Goal: Find specific page/section: Find specific page/section

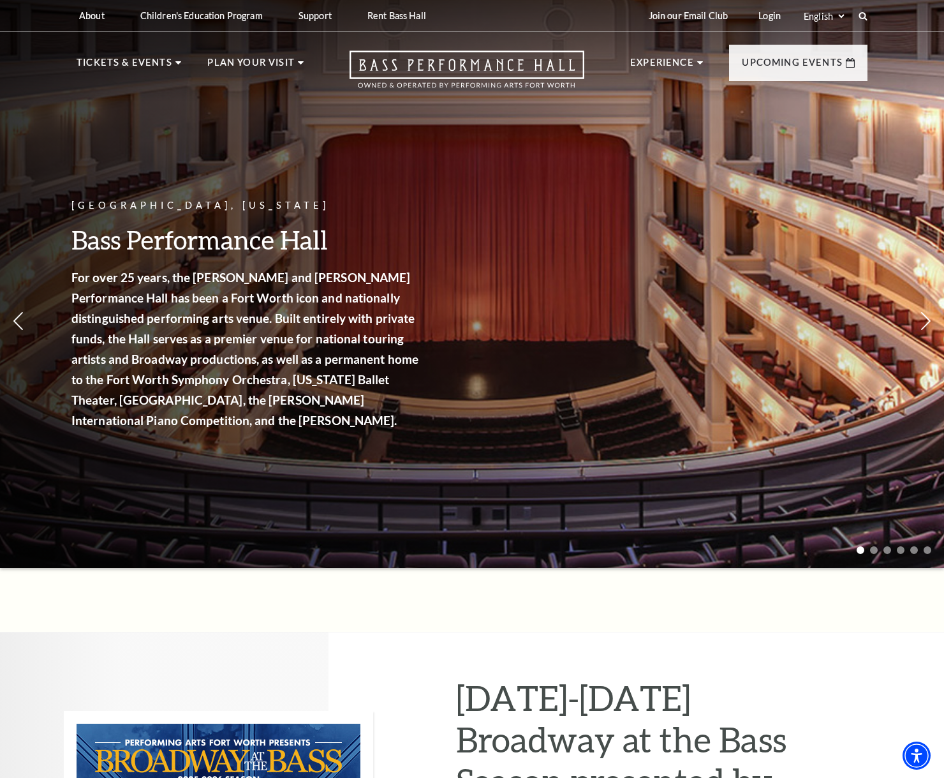
click at [146, 58] on p "Tickets & Events" at bounding box center [125, 66] width 96 height 23
click at [123, 279] on link "Calendar" at bounding box center [115, 279] width 56 height 11
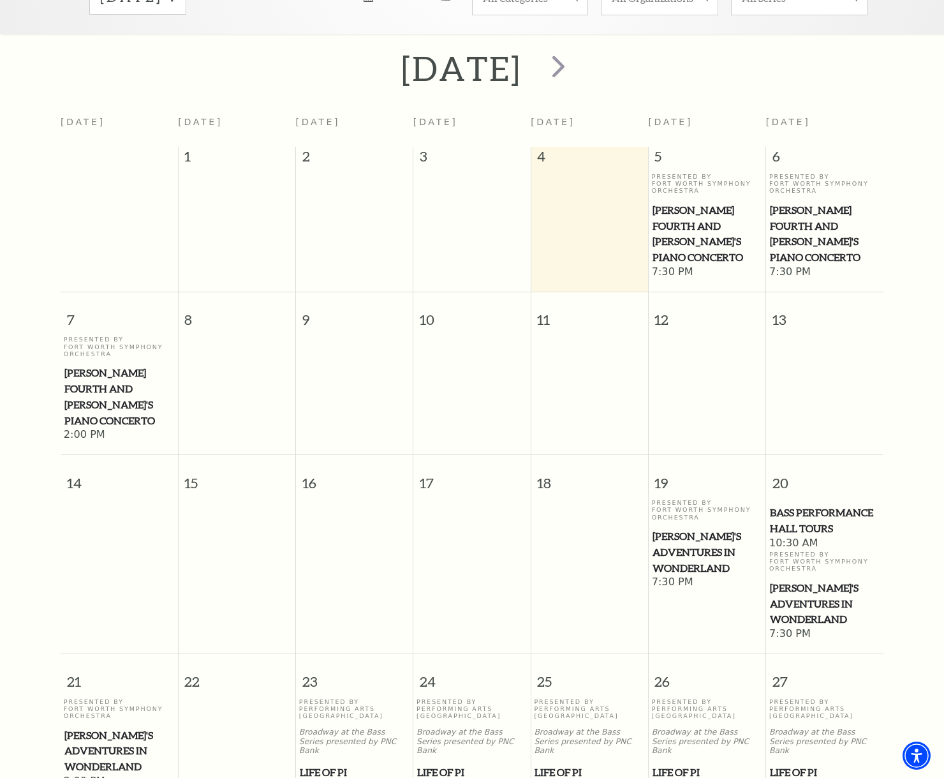
scroll to position [247, 0]
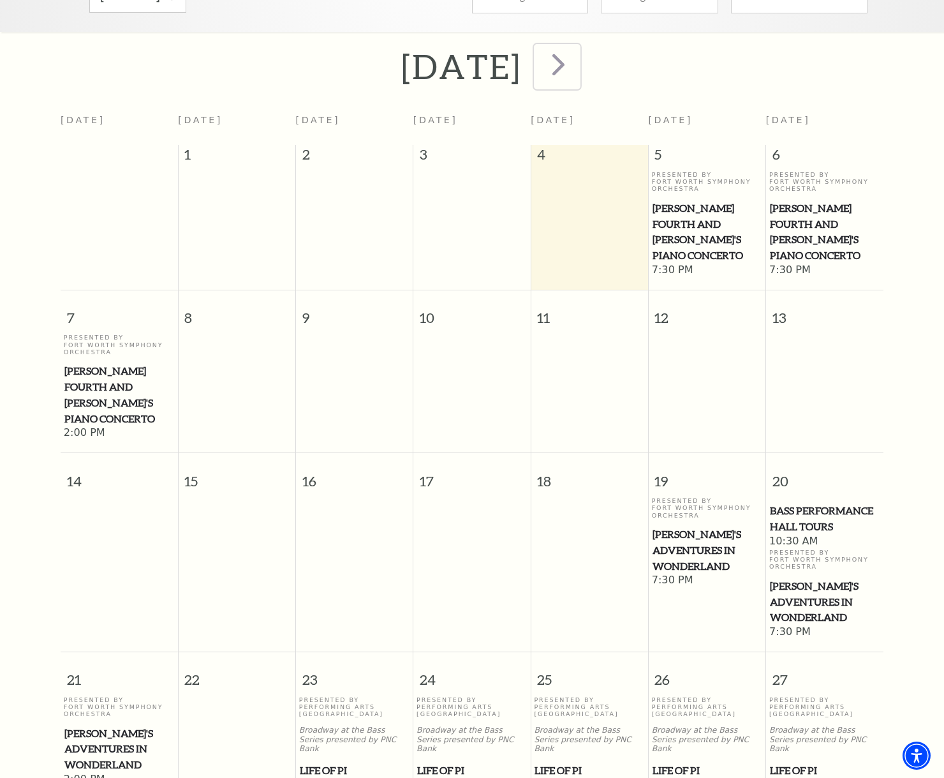
click at [577, 51] on span "next" at bounding box center [559, 64] width 36 height 36
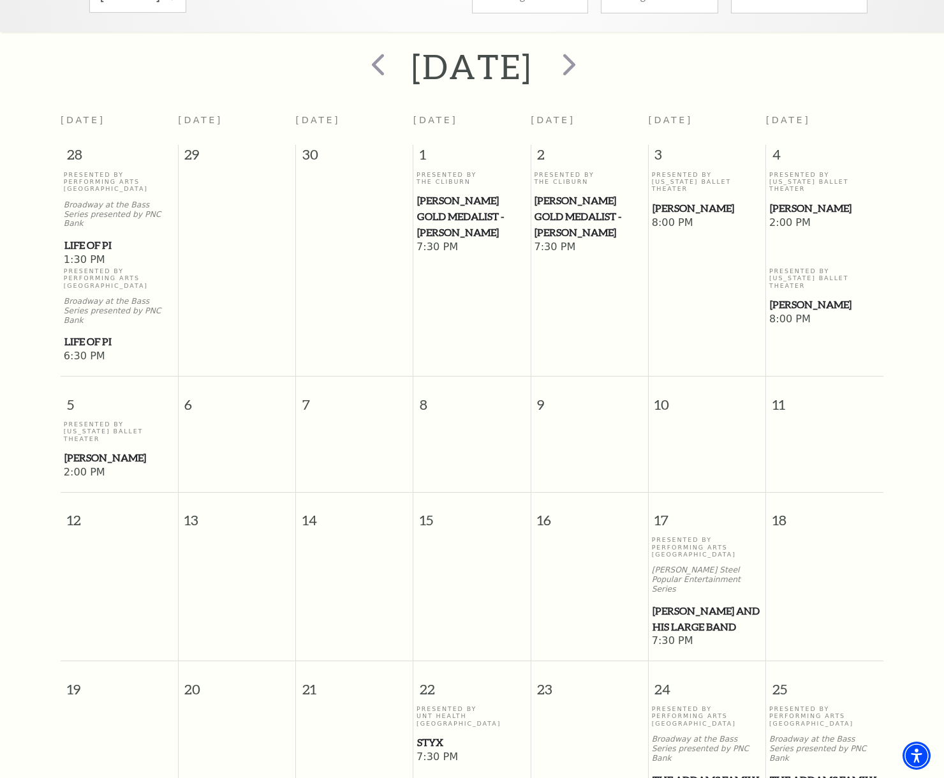
scroll to position [113, 0]
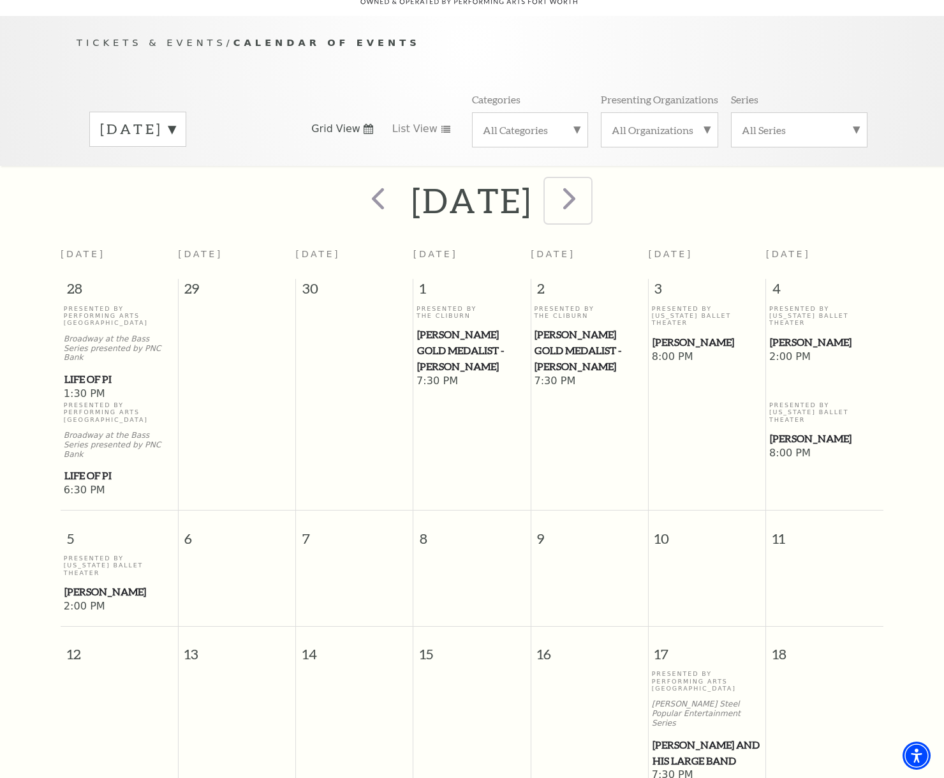
click at [588, 183] on span "next" at bounding box center [569, 198] width 36 height 36
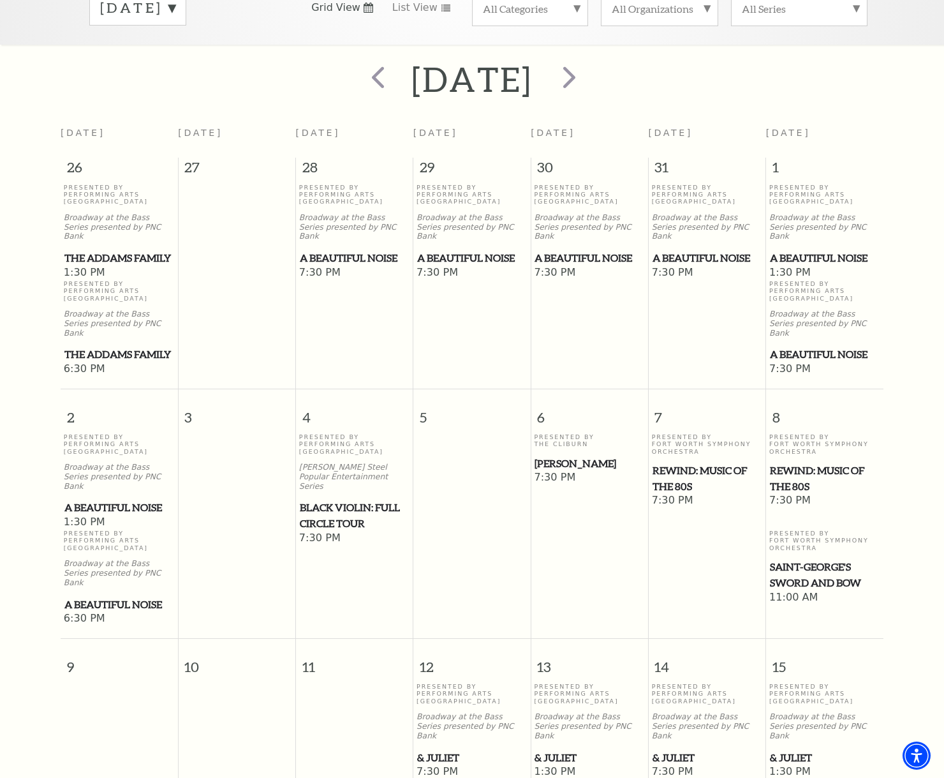
scroll to position [155, 0]
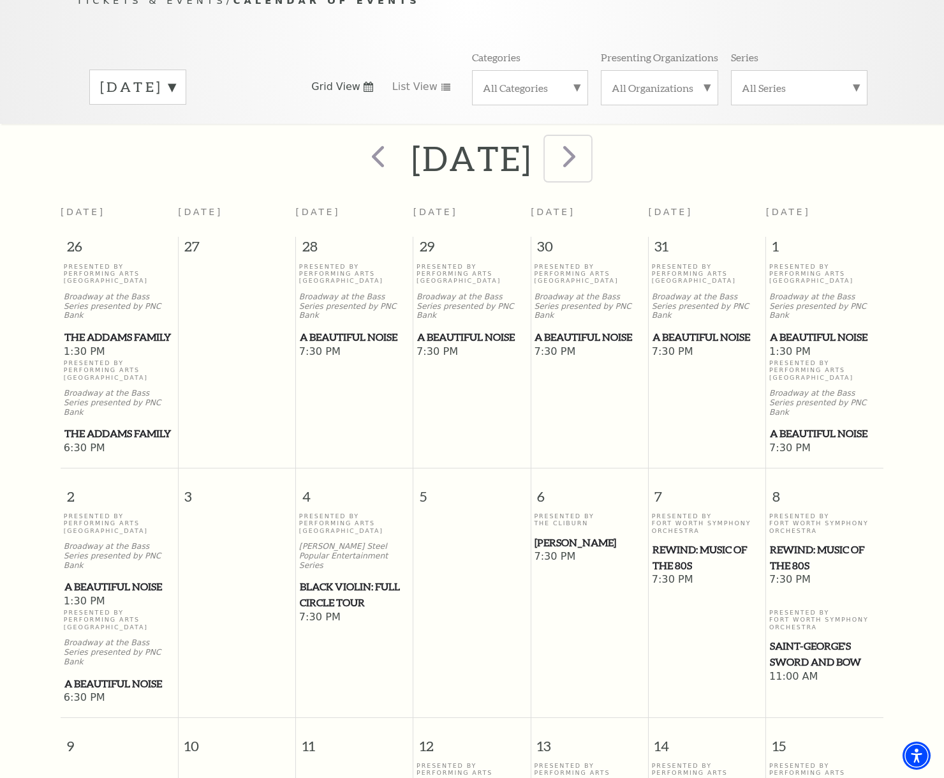
click at [588, 143] on span "next" at bounding box center [569, 156] width 36 height 36
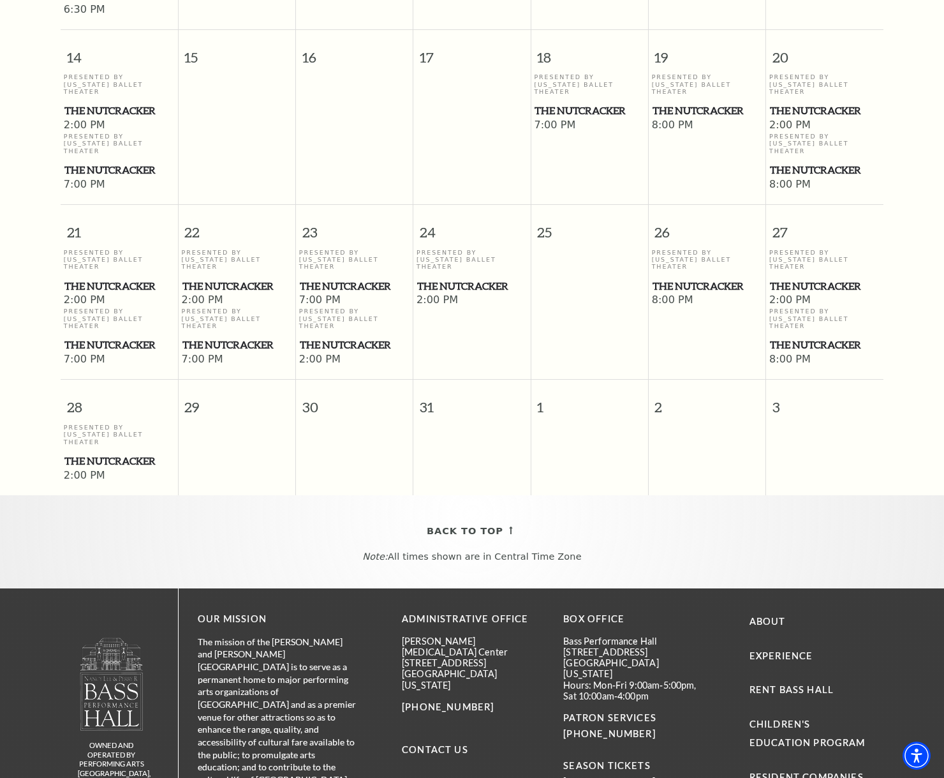
scroll to position [886, 0]
